Goal: Contribute content: Add original content to the website for others to see

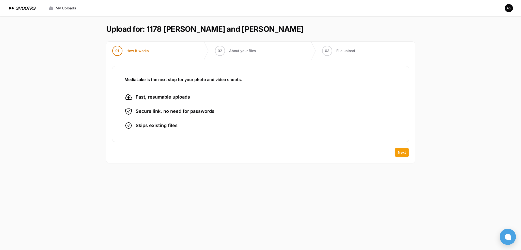
click at [400, 149] on button "Next" at bounding box center [402, 152] width 14 height 9
